Goal: Task Accomplishment & Management: Use online tool/utility

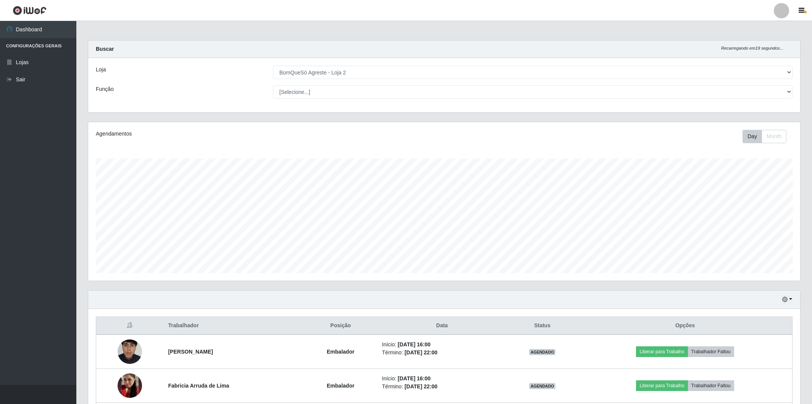
select select "214"
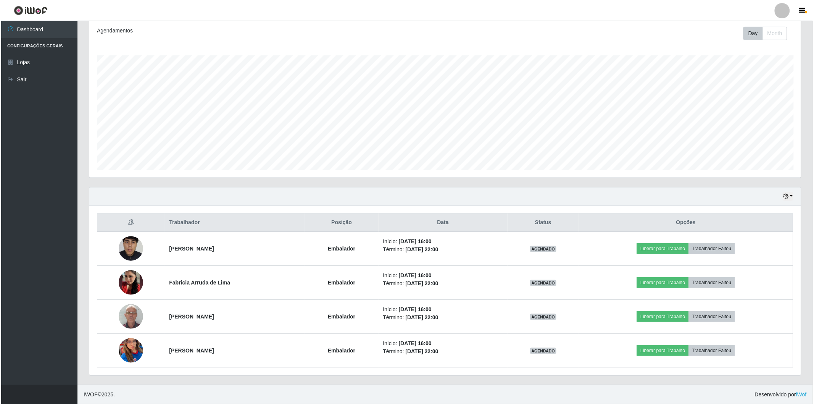
scroll to position [158, 712]
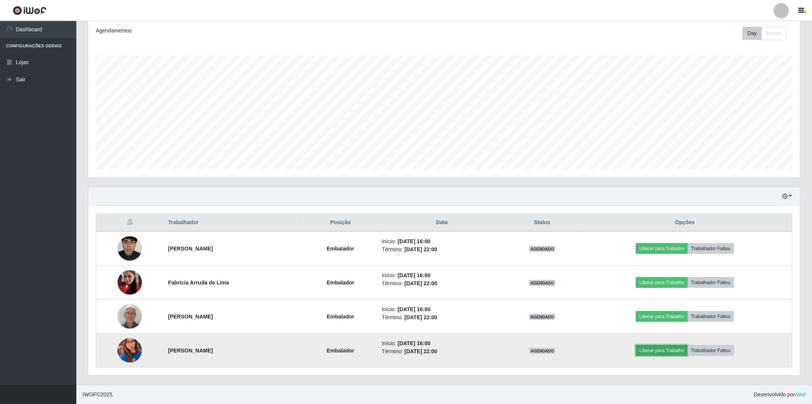
click at [672, 352] on button "Liberar para Trabalho" at bounding box center [662, 350] width 52 height 11
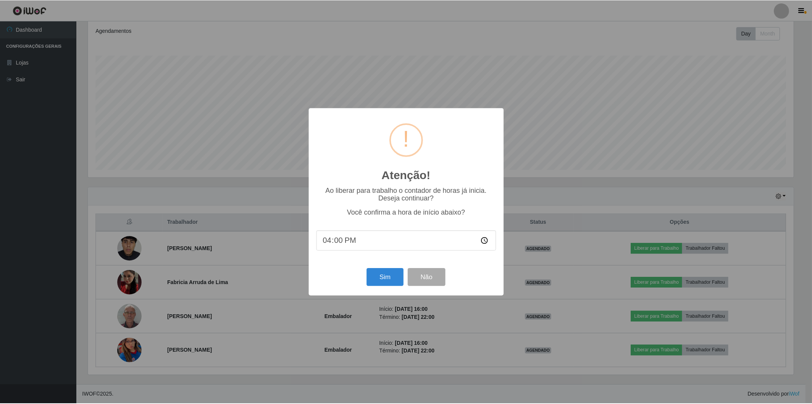
scroll to position [158, 707]
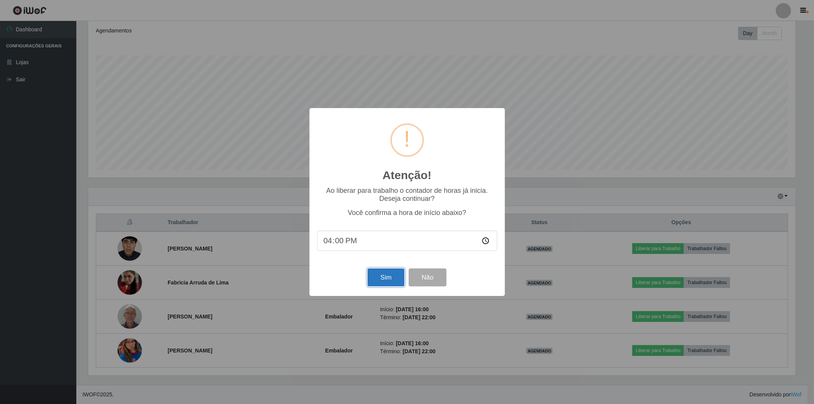
click at [386, 276] on button "Sim" at bounding box center [386, 277] width 37 height 18
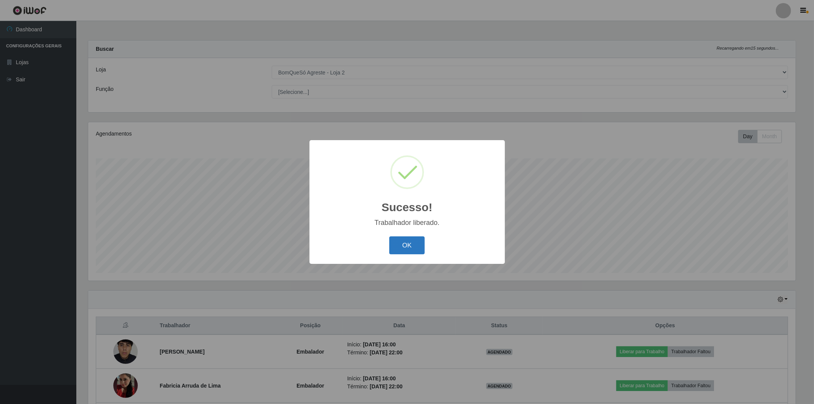
click at [413, 245] on button "OK" at bounding box center [407, 245] width 36 height 18
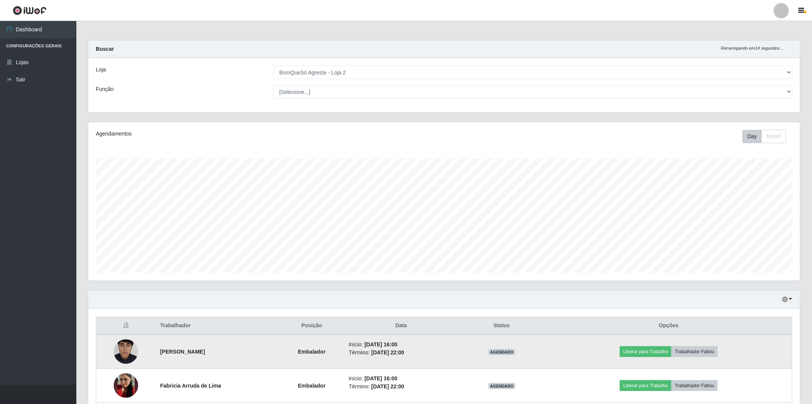
scroll to position [103, 0]
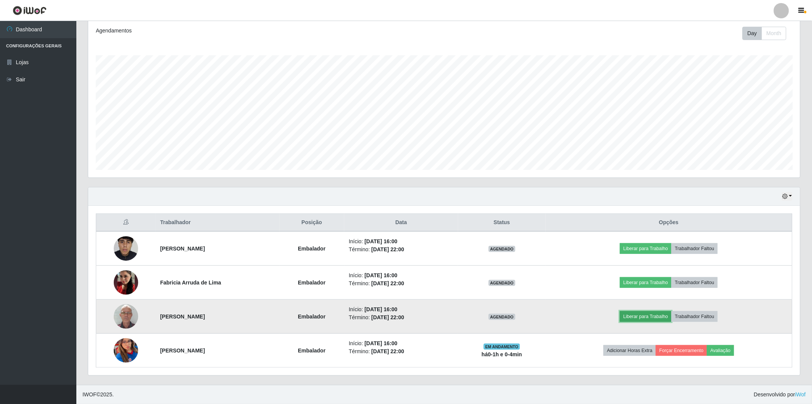
click at [639, 320] on button "Liberar para Trabalho" at bounding box center [646, 316] width 52 height 11
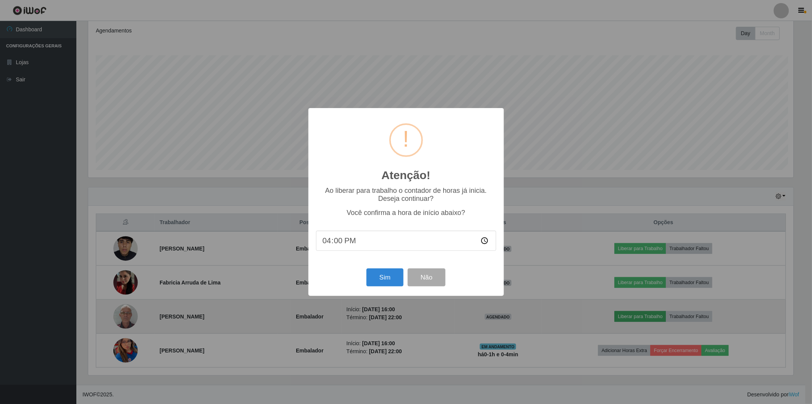
scroll to position [158, 707]
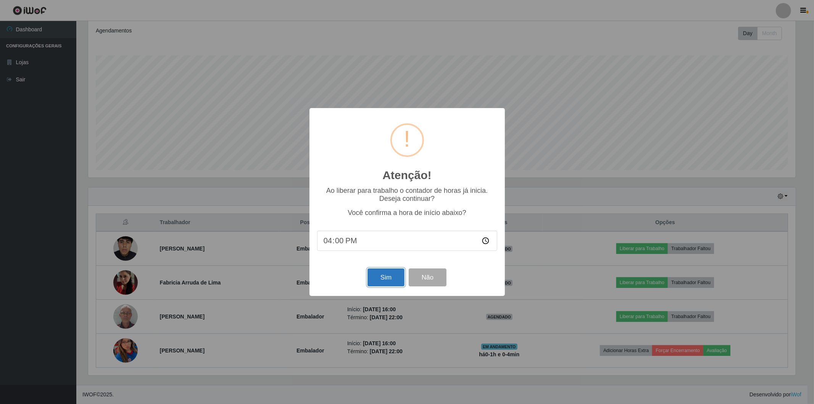
click at [376, 276] on button "Sim" at bounding box center [386, 277] width 37 height 18
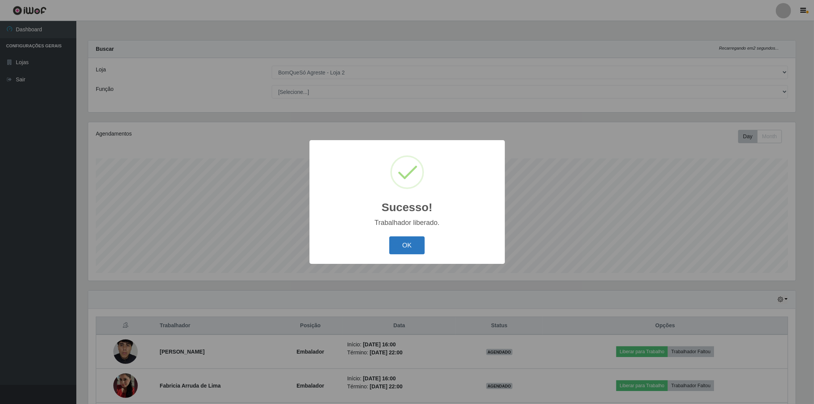
click at [399, 239] on button "OK" at bounding box center [407, 245] width 36 height 18
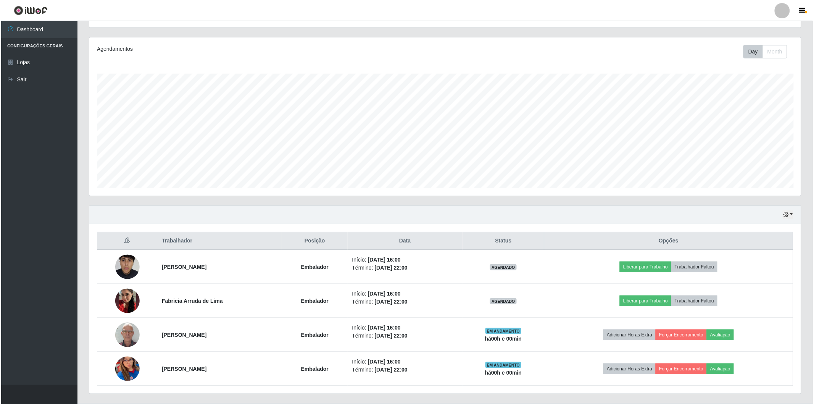
scroll to position [103, 0]
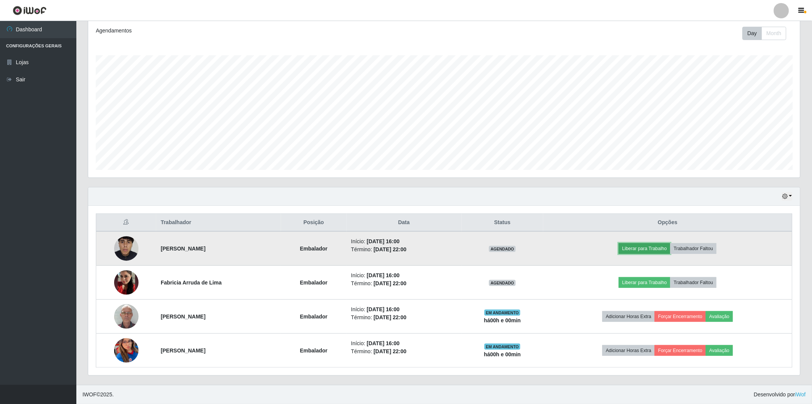
click at [653, 252] on button "Liberar para Trabalho" at bounding box center [645, 248] width 52 height 11
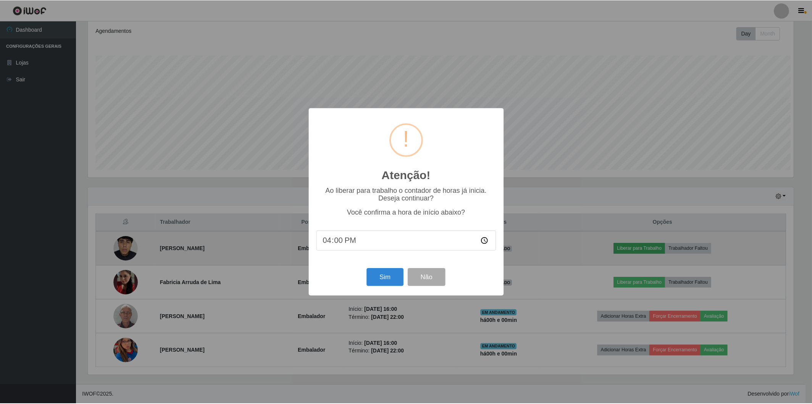
scroll to position [158, 707]
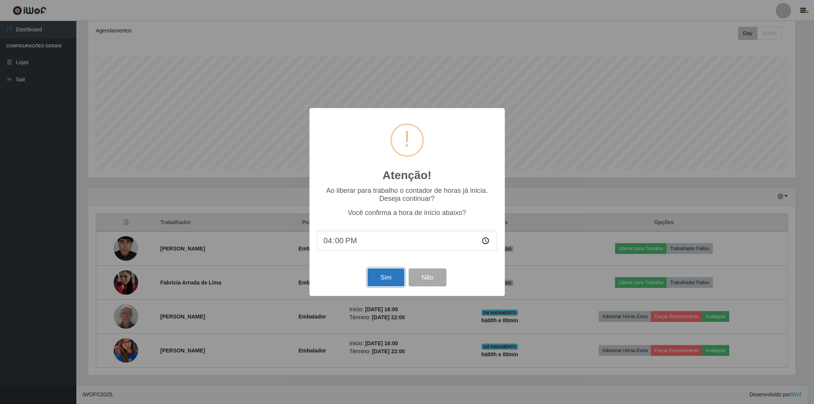
click at [384, 279] on button "Sim" at bounding box center [386, 277] width 37 height 18
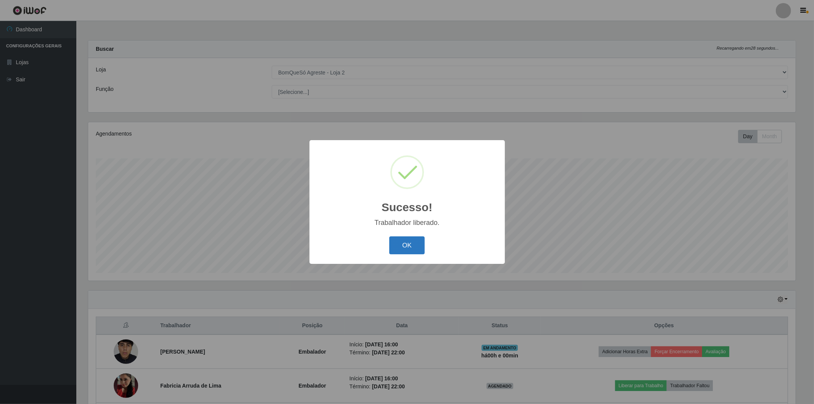
click at [418, 241] on button "OK" at bounding box center [407, 245] width 36 height 18
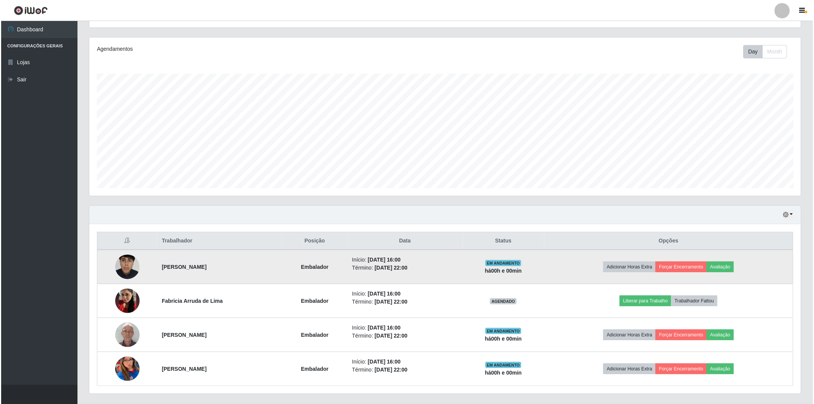
scroll to position [103, 0]
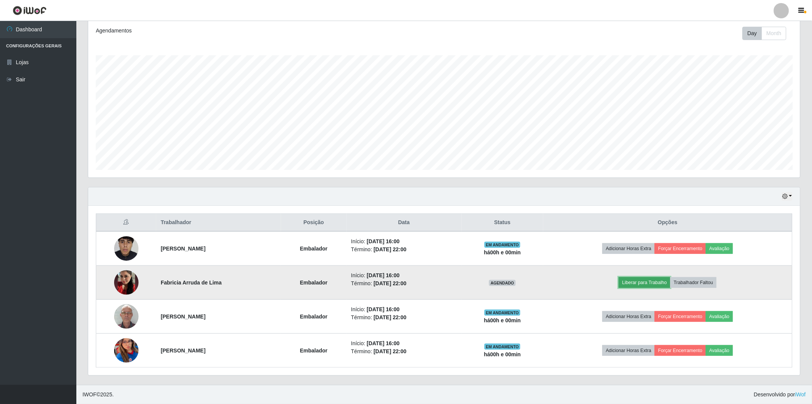
click at [648, 286] on button "Liberar para Trabalho" at bounding box center [645, 282] width 52 height 11
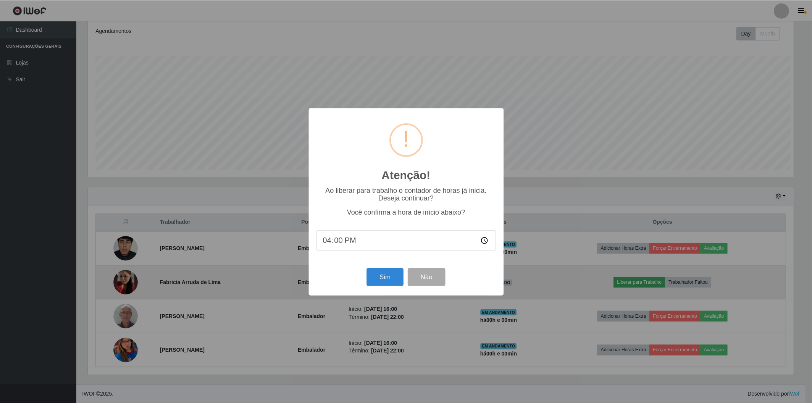
scroll to position [158, 707]
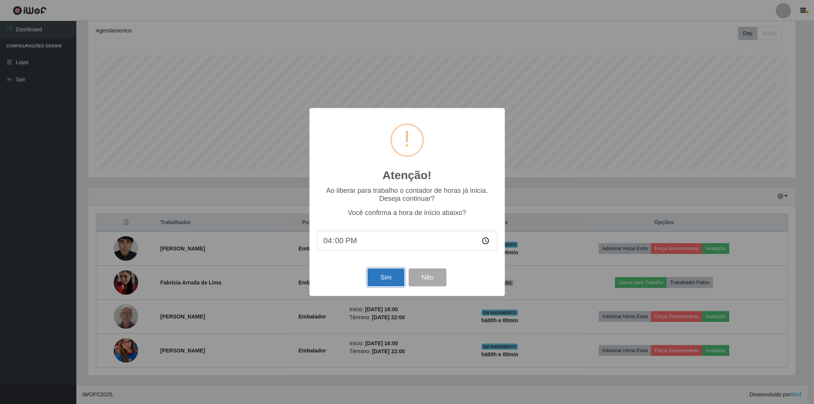
click at [391, 274] on button "Sim" at bounding box center [386, 277] width 37 height 18
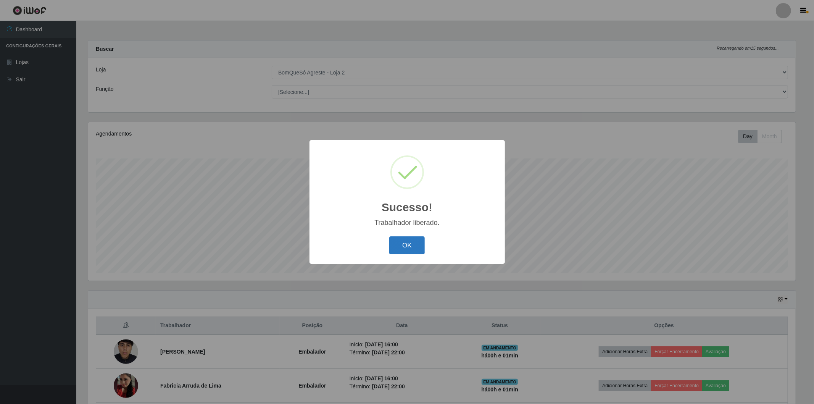
click at [406, 249] on button "OK" at bounding box center [407, 245] width 36 height 18
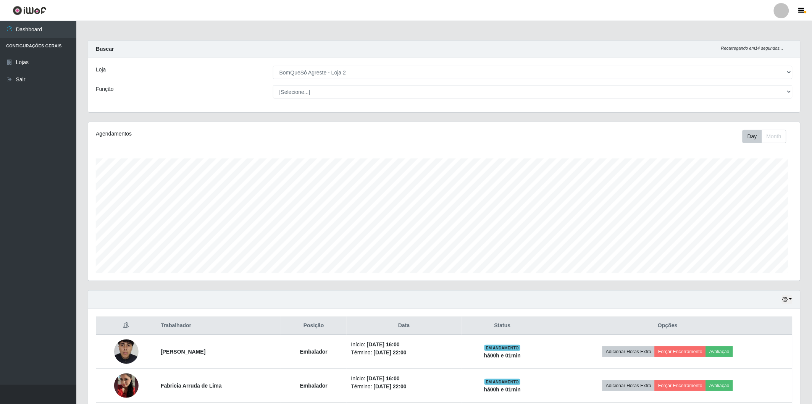
scroll to position [158, 712]
